Goal: Transaction & Acquisition: Purchase product/service

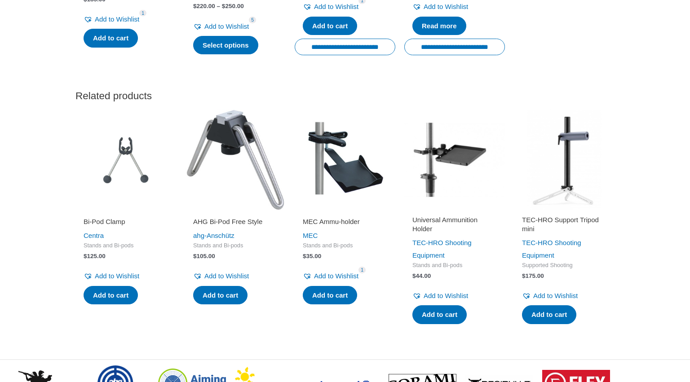
scroll to position [1093, 0]
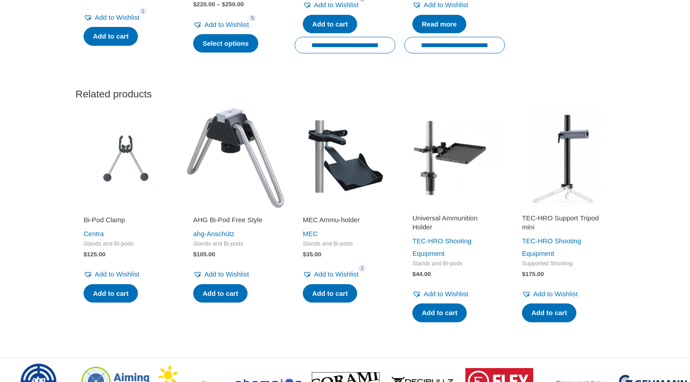
click at [566, 185] on img at bounding box center [564, 158] width 101 height 101
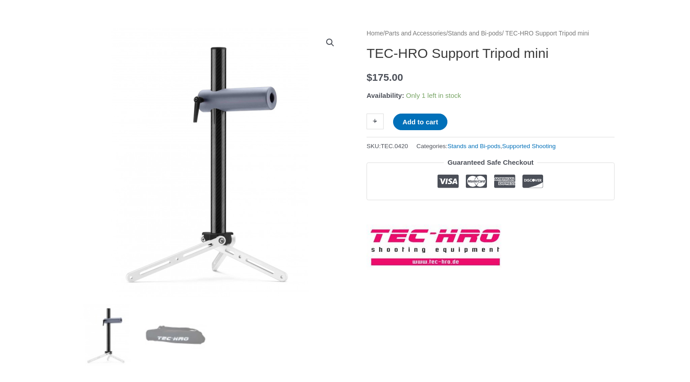
scroll to position [92, 0]
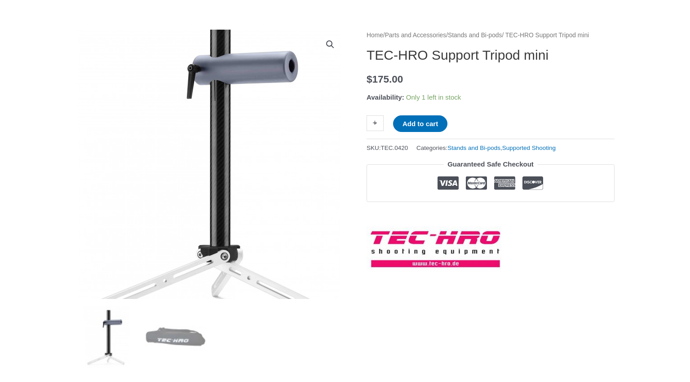
click at [213, 201] on img at bounding box center [209, 152] width 359 height 359
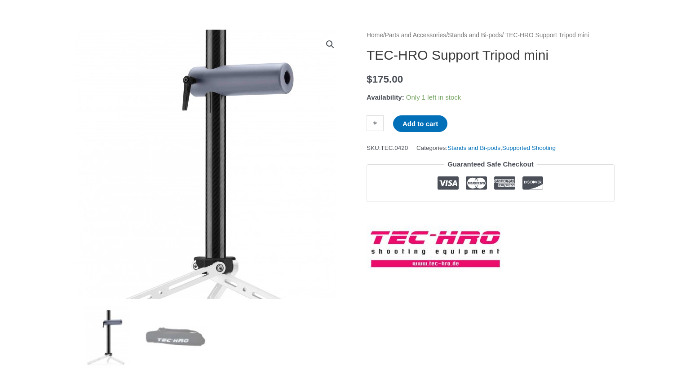
click at [226, 166] on img at bounding box center [204, 163] width 359 height 359
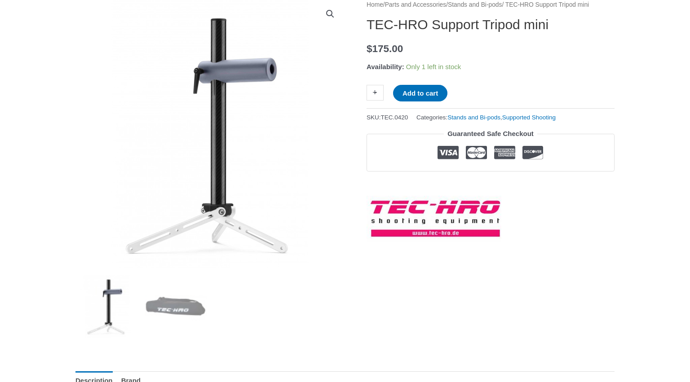
scroll to position [124, 0]
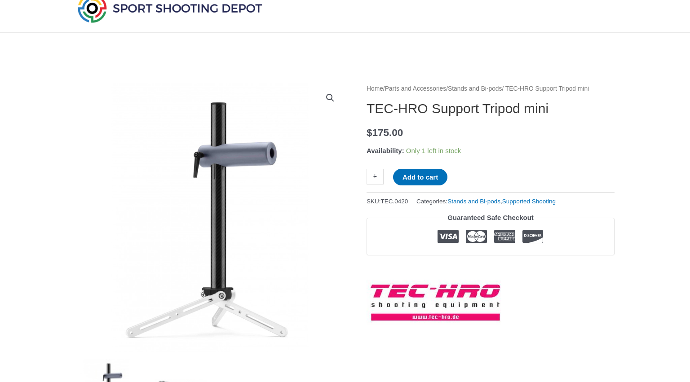
scroll to position [37, 0]
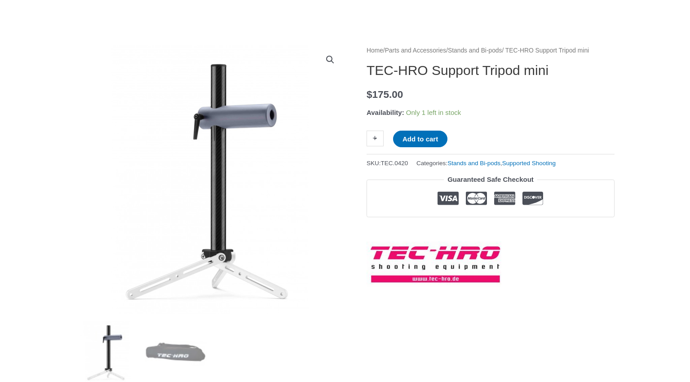
scroll to position [79, 0]
